Goal: Transaction & Acquisition: Download file/media

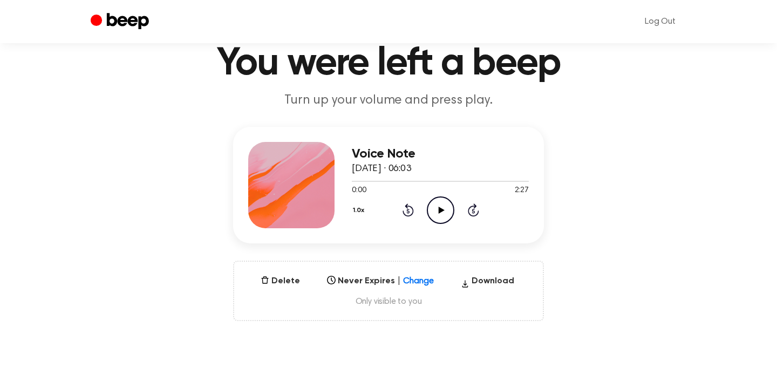
scroll to position [44, 0]
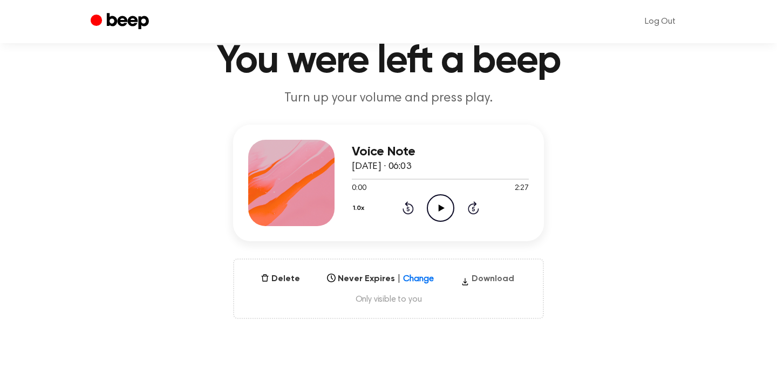
click at [499, 274] on button "Download" at bounding box center [488, 281] width 62 height 17
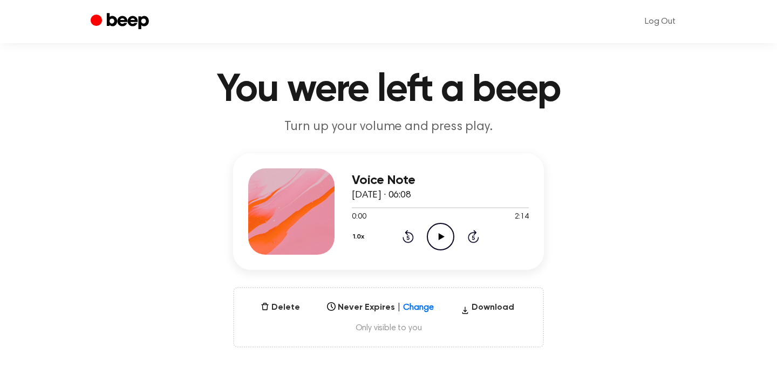
scroll to position [21, 0]
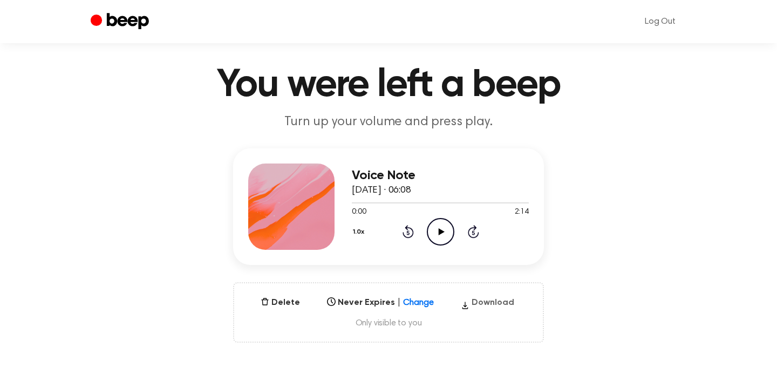
click at [492, 305] on button "Download" at bounding box center [488, 304] width 62 height 17
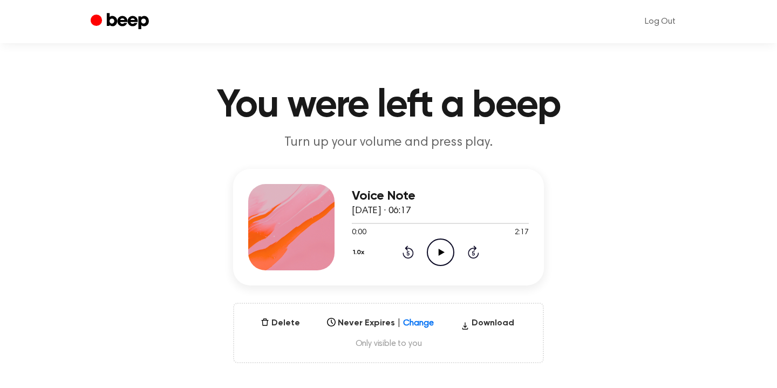
scroll to position [70, 0]
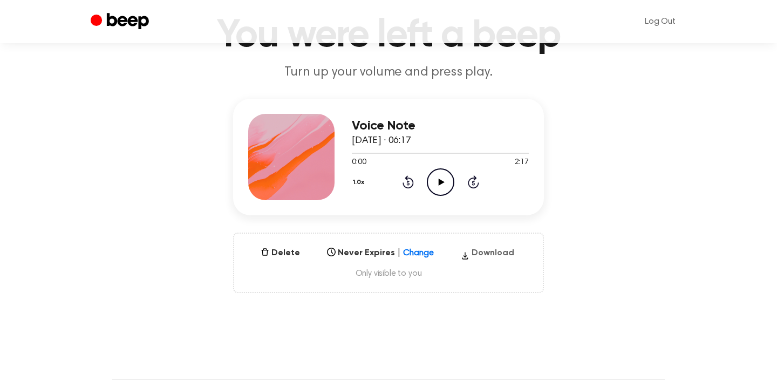
click at [488, 248] on button "Download" at bounding box center [488, 255] width 62 height 17
